Goal: Navigation & Orientation: Find specific page/section

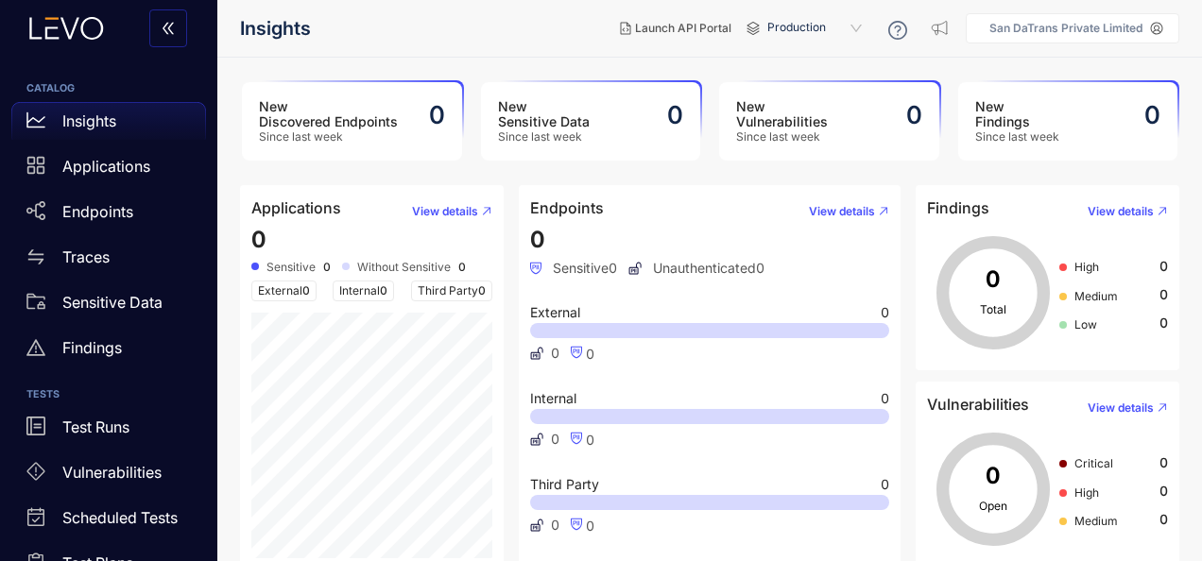
click at [779, 39] on span "Production" at bounding box center [816, 28] width 98 height 30
click at [813, 87] on div "Staging" at bounding box center [824, 84] width 98 height 21
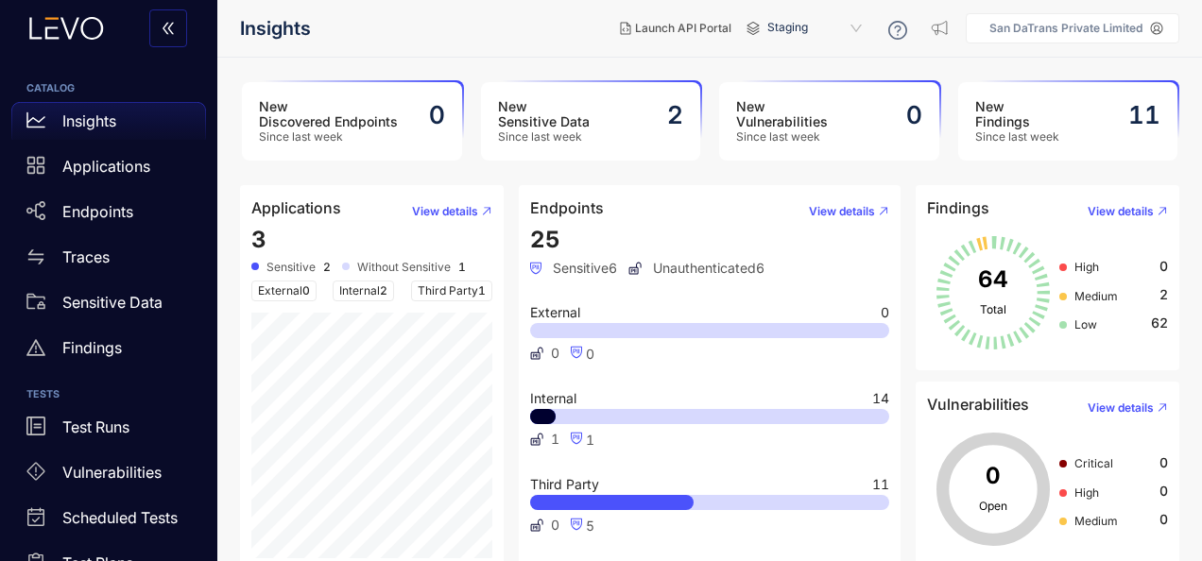
click at [275, 265] on span "Sensitive" at bounding box center [290, 267] width 49 height 13
click at [110, 160] on p "Applications" at bounding box center [106, 166] width 88 height 17
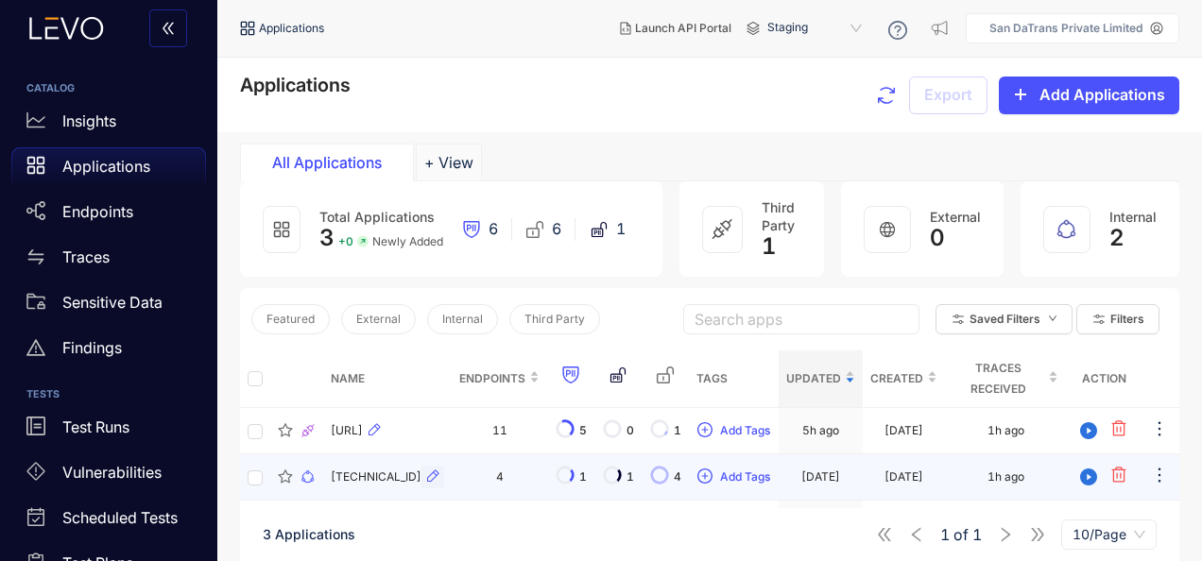
scroll to position [94, 0]
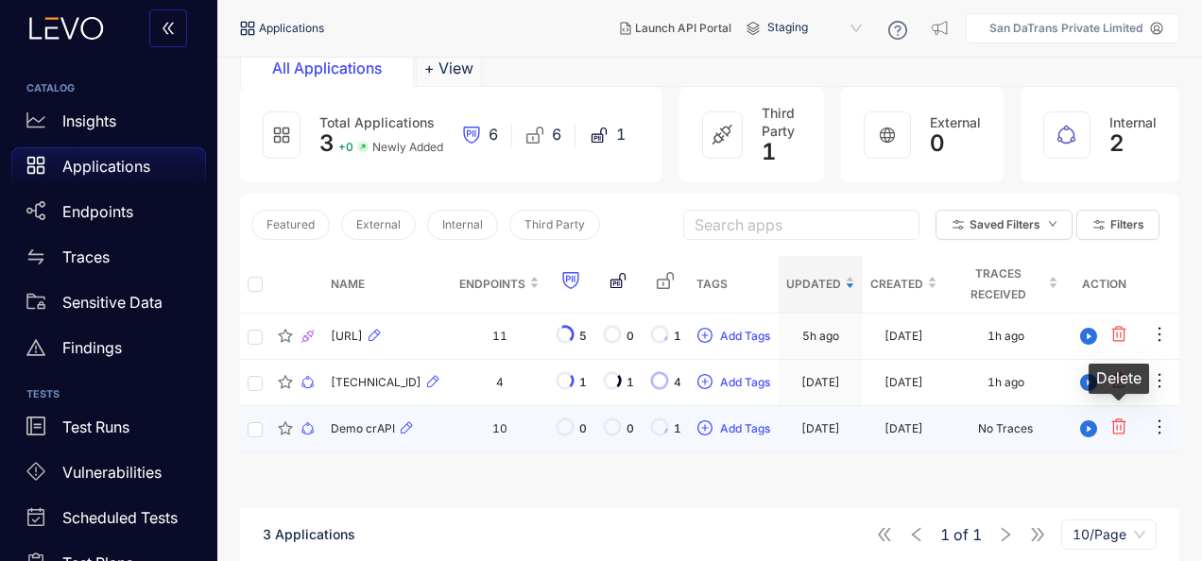
click at [1124, 425] on icon "button" at bounding box center [1119, 427] width 14 height 15
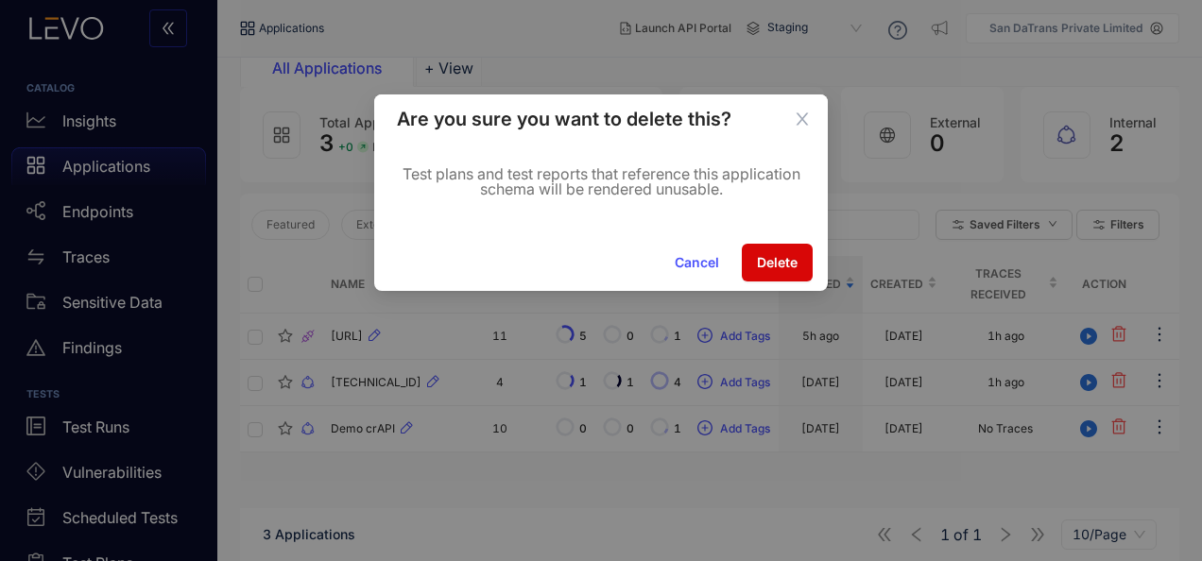
click at [781, 266] on span "Delete" at bounding box center [777, 262] width 41 height 15
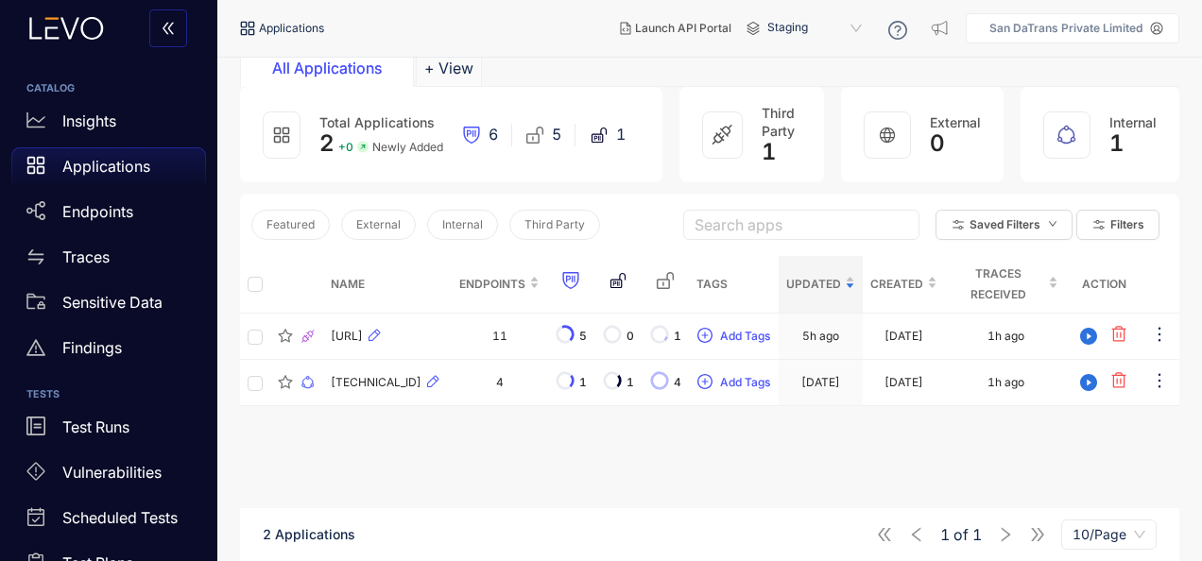
click at [813, 31] on span "Staging" at bounding box center [816, 28] width 98 height 30
click at [813, 57] on div "Production" at bounding box center [824, 59] width 98 height 21
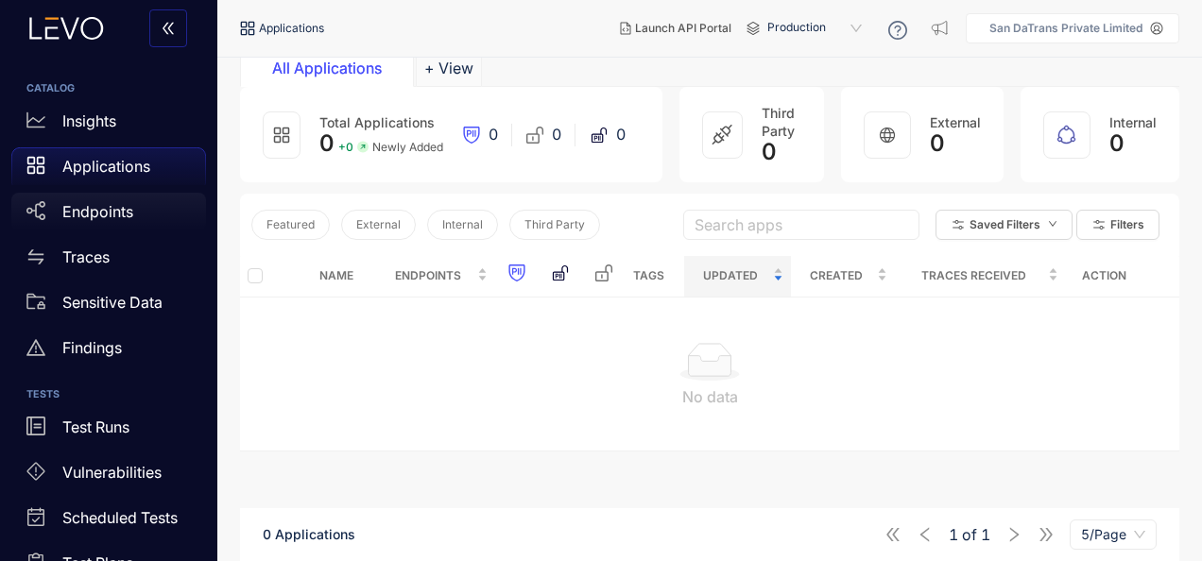
click at [112, 194] on div "Endpoints" at bounding box center [108, 212] width 195 height 38
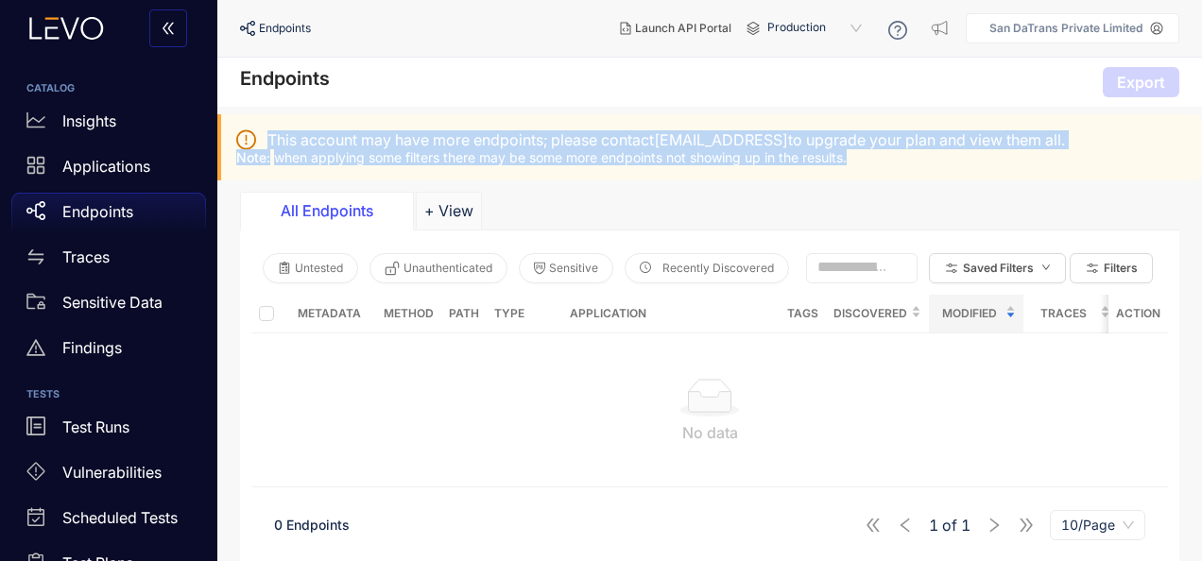
drag, startPoint x: 265, startPoint y: 138, endPoint x: 889, endPoint y: 180, distance: 626.0
click at [889, 180] on div "This account may have more endpoints; please contact [EMAIL_ADDRESS] to upgrade…" at bounding box center [709, 147] width 985 height 66
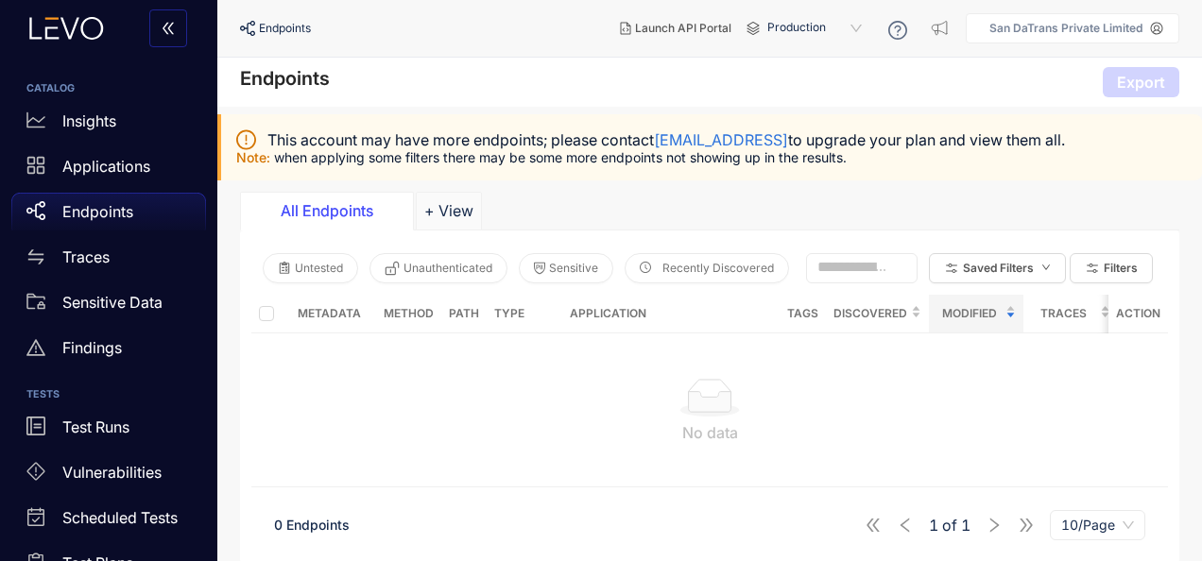
drag, startPoint x: 889, startPoint y: 180, endPoint x: 1051, endPoint y: 208, distance: 164.1
click at [1051, 208] on div "All Endpoints + View" at bounding box center [709, 211] width 939 height 38
click at [107, 127] on p "Insights" at bounding box center [89, 120] width 54 height 17
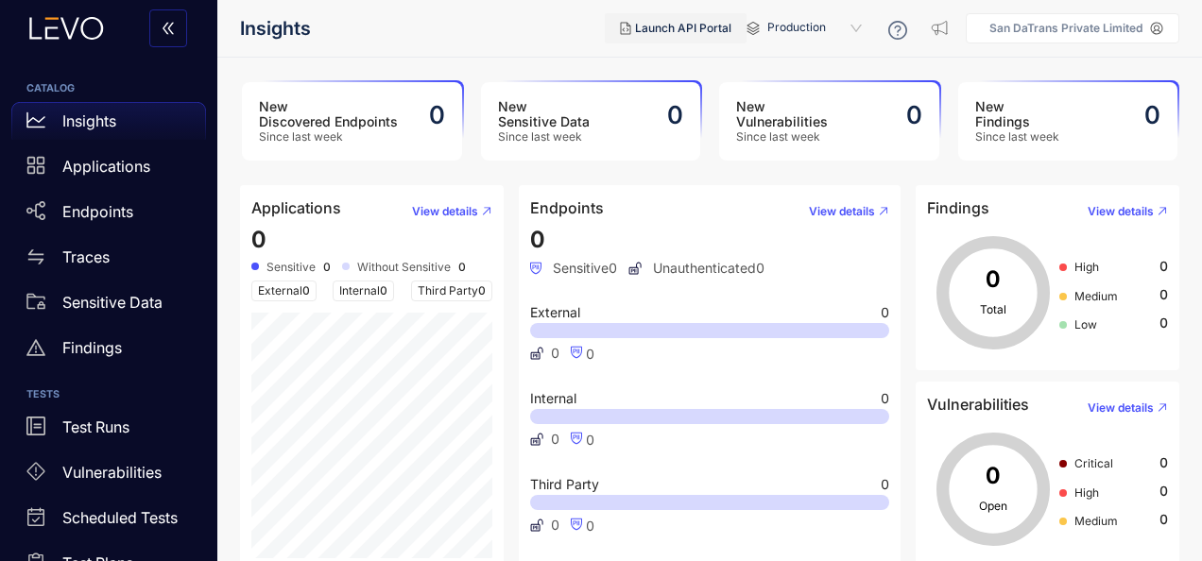
click at [705, 33] on span "Launch API Portal" at bounding box center [683, 28] width 96 height 13
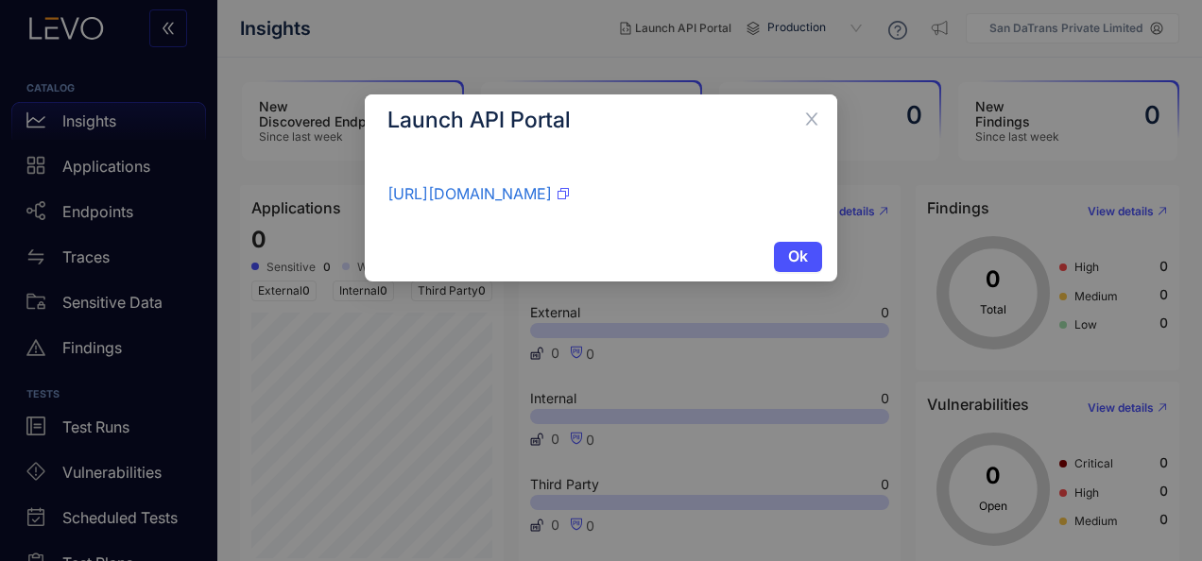
click at [569, 194] on icon "button" at bounding box center [563, 193] width 11 height 11
click at [816, 115] on icon "close" at bounding box center [811, 119] width 17 height 17
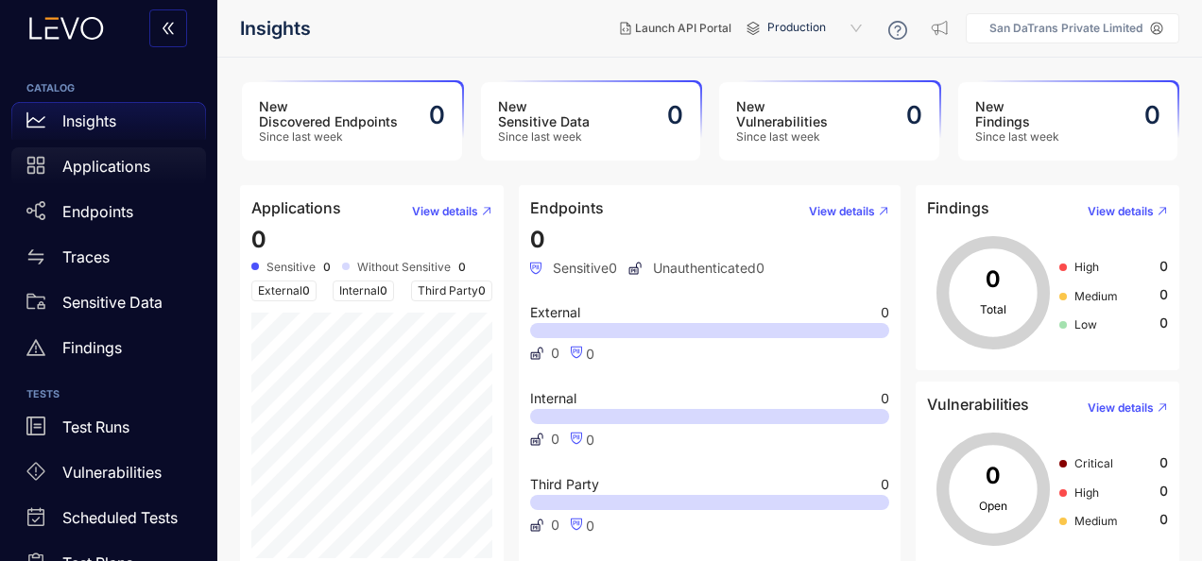
click at [126, 166] on p "Applications" at bounding box center [106, 166] width 88 height 17
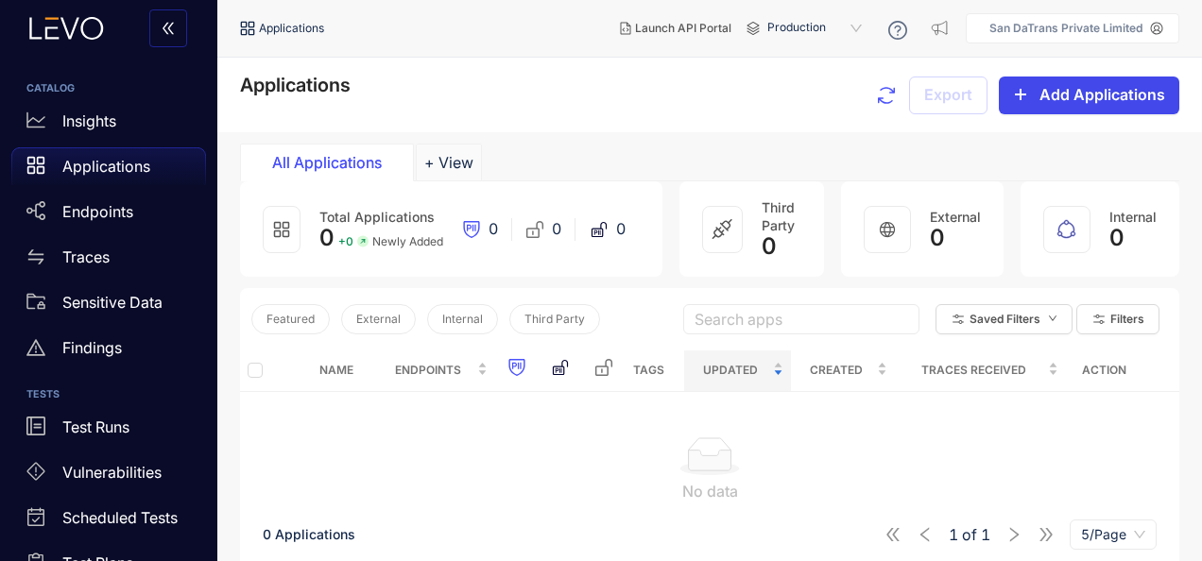
click at [1073, 94] on span "Add Applications" at bounding box center [1102, 94] width 126 height 17
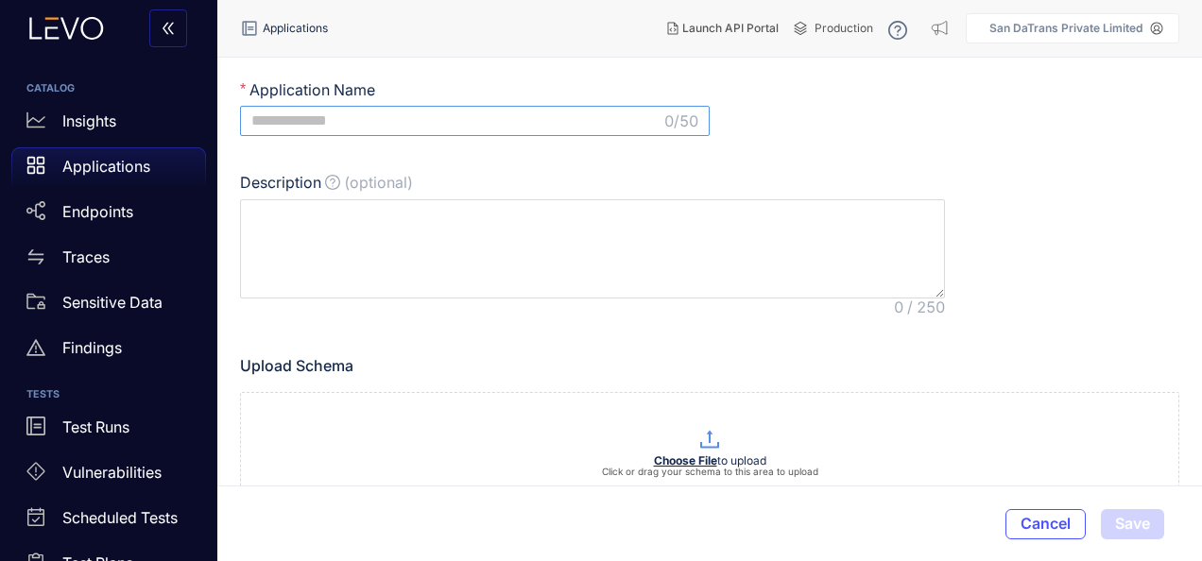
click at [552, 124] on input "Application Name" at bounding box center [455, 120] width 409 height 17
click at [102, 108] on div "Insights" at bounding box center [108, 121] width 195 height 38
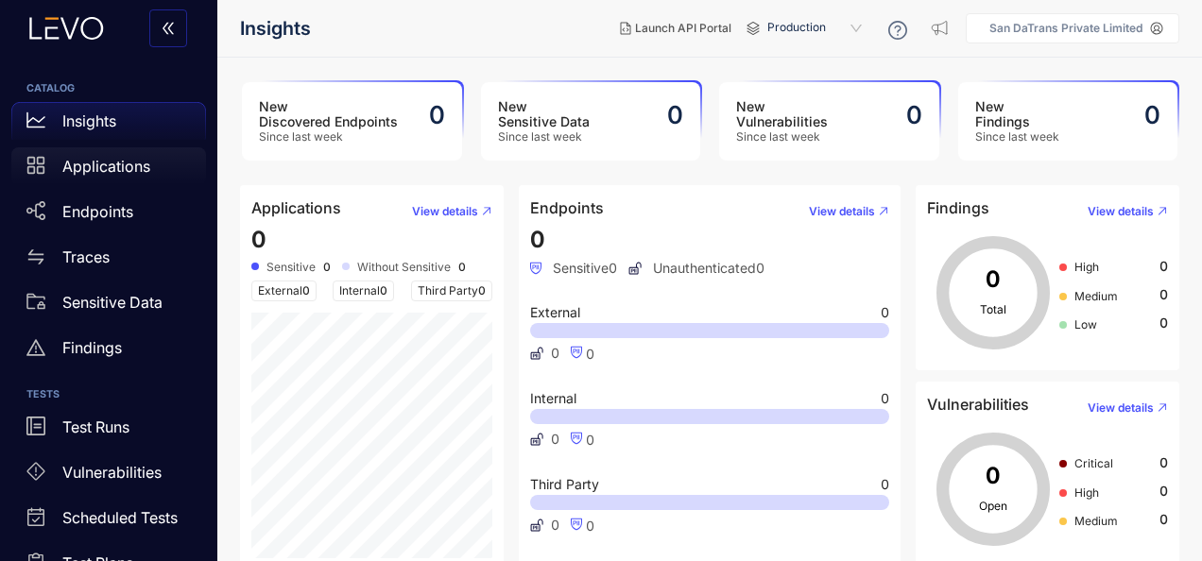
click at [94, 161] on p "Applications" at bounding box center [106, 166] width 88 height 17
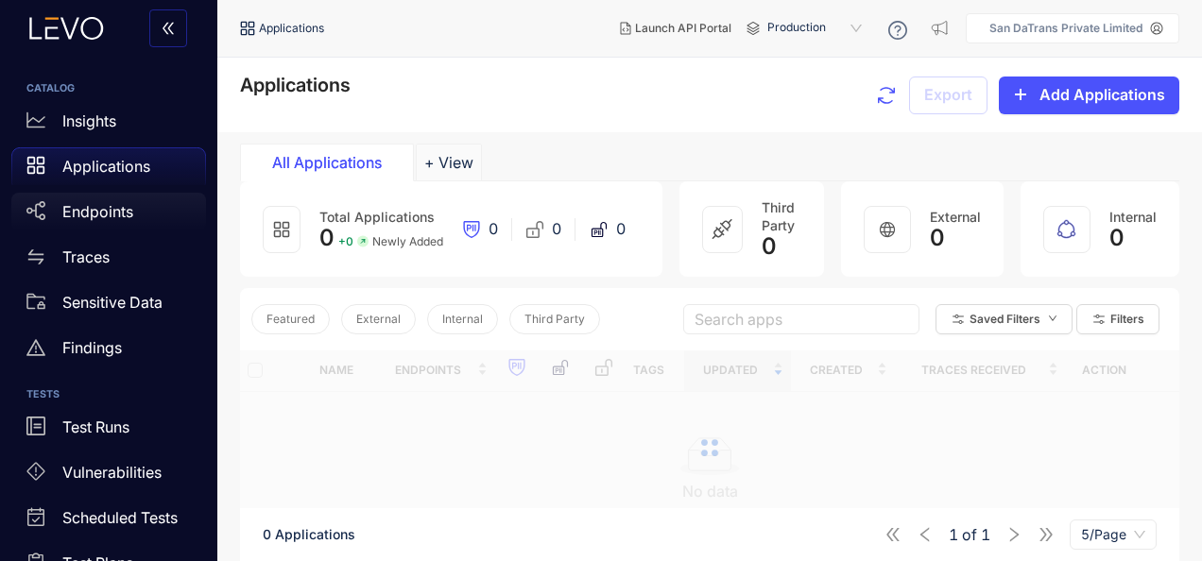
click at [129, 218] on p "Endpoints" at bounding box center [97, 211] width 71 height 17
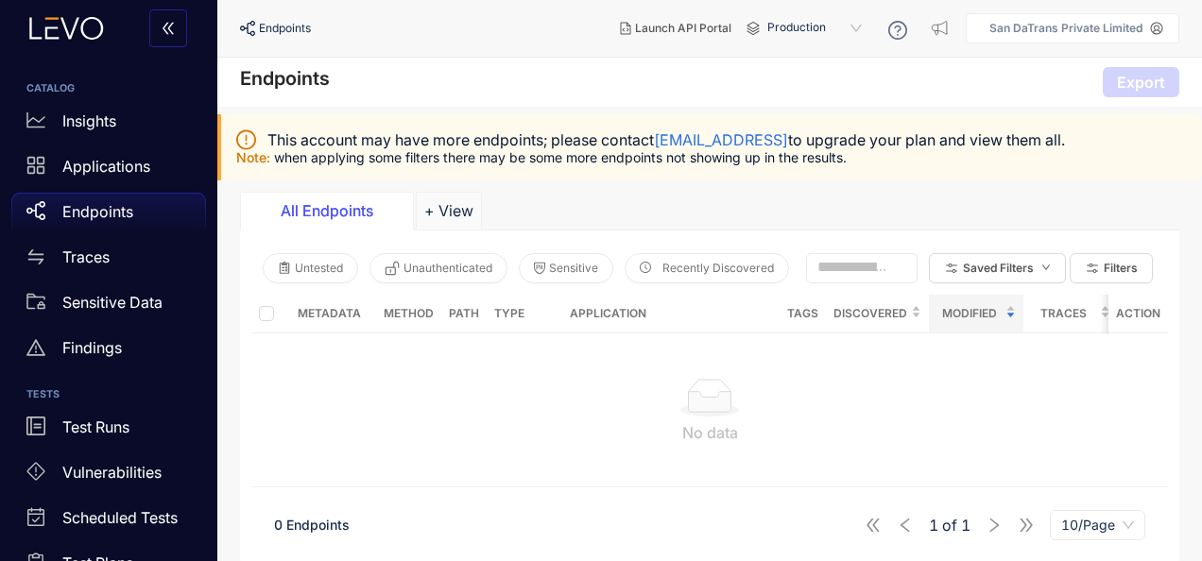
click at [819, 27] on span "Production" at bounding box center [816, 28] width 98 height 30
click at [822, 87] on div "Staging" at bounding box center [824, 84] width 98 height 21
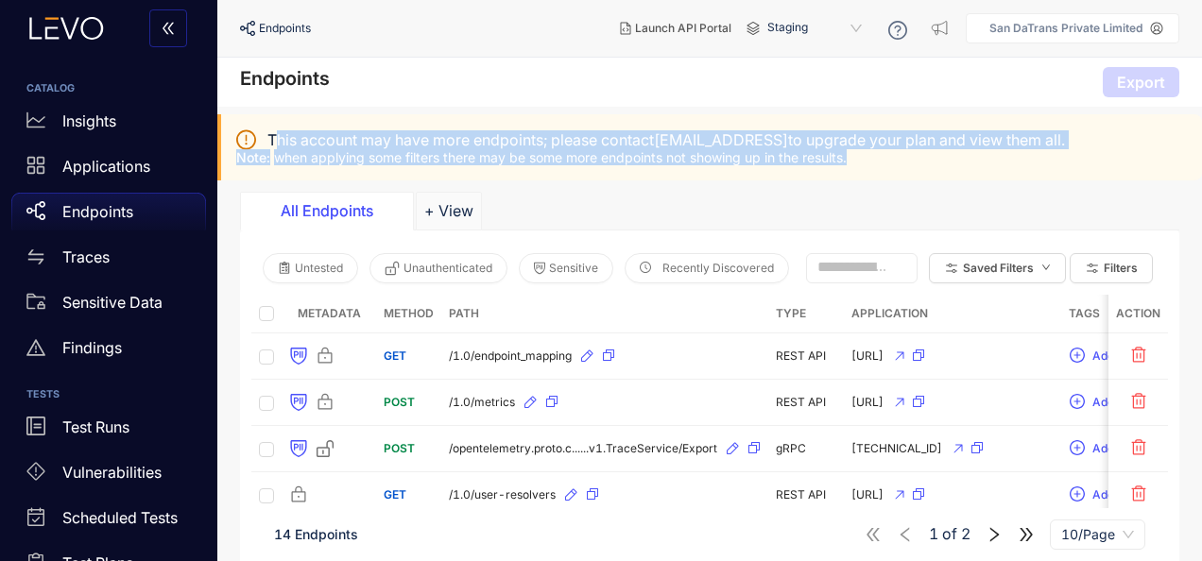
drag, startPoint x: 273, startPoint y: 140, endPoint x: 977, endPoint y: 158, distance: 704.2
click at [977, 158] on div "This account may have more endpoints; please contact [EMAIL_ADDRESS] to upgrade…" at bounding box center [709, 147] width 985 height 66
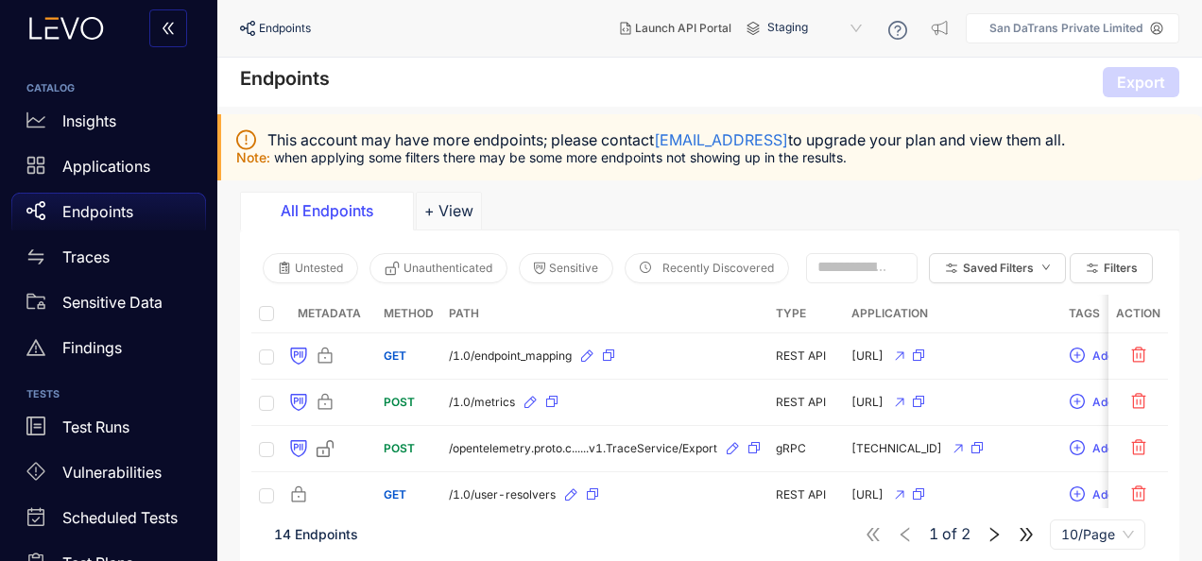
drag, startPoint x: 493, startPoint y: 84, endPoint x: 541, endPoint y: 32, distance: 70.2
click at [494, 85] on div "Endpoints Export" at bounding box center [709, 82] width 985 height 49
click at [852, 31] on span "Staging" at bounding box center [816, 28] width 98 height 30
click at [904, 34] on icon at bounding box center [897, 30] width 19 height 19
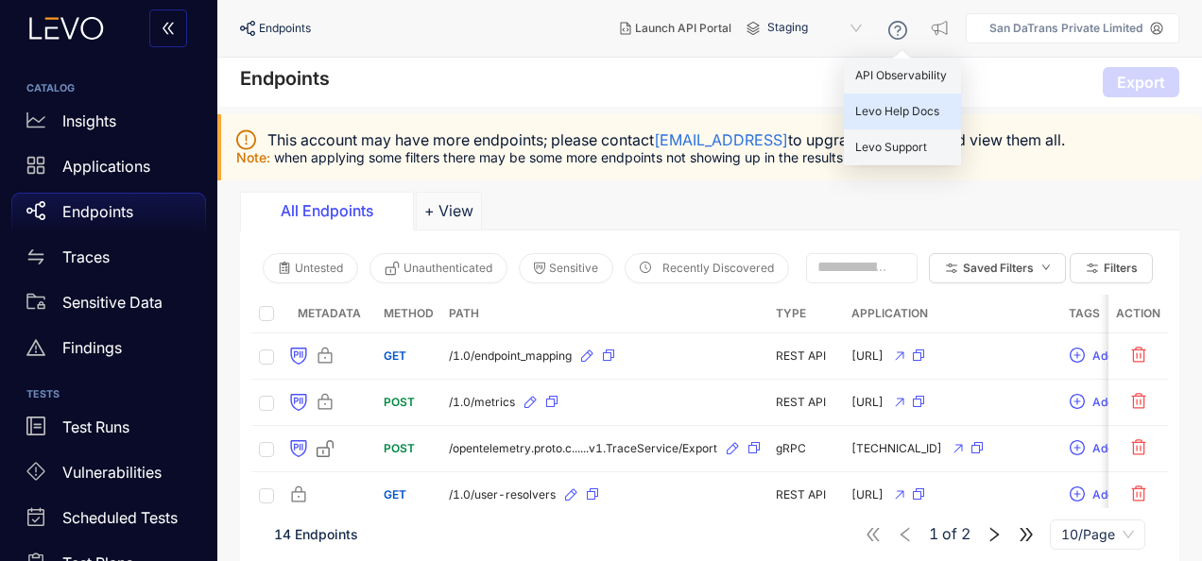
click at [881, 120] on div "Levo Help Docs" at bounding box center [902, 112] width 117 height 36
